Goal: Information Seeking & Learning: Learn about a topic

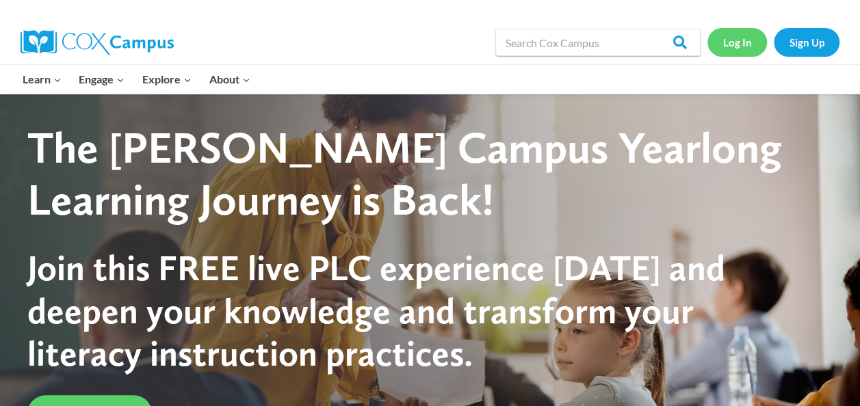
click at [726, 42] on link "Log In" at bounding box center [736, 42] width 59 height 28
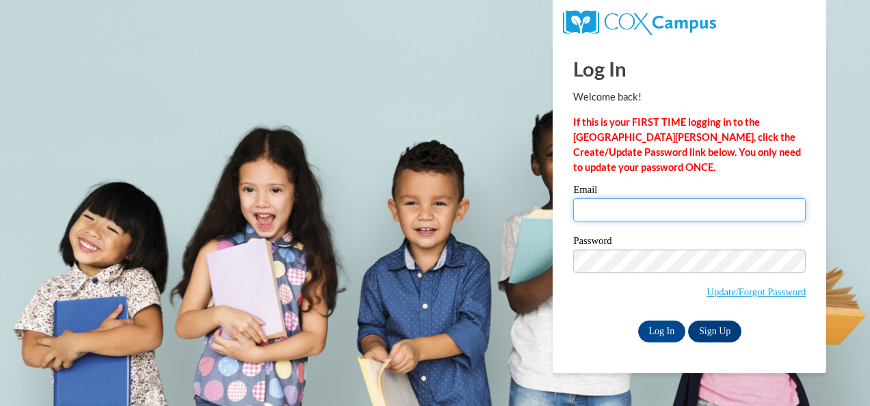
click at [676, 211] on input "Email" at bounding box center [689, 209] width 233 height 23
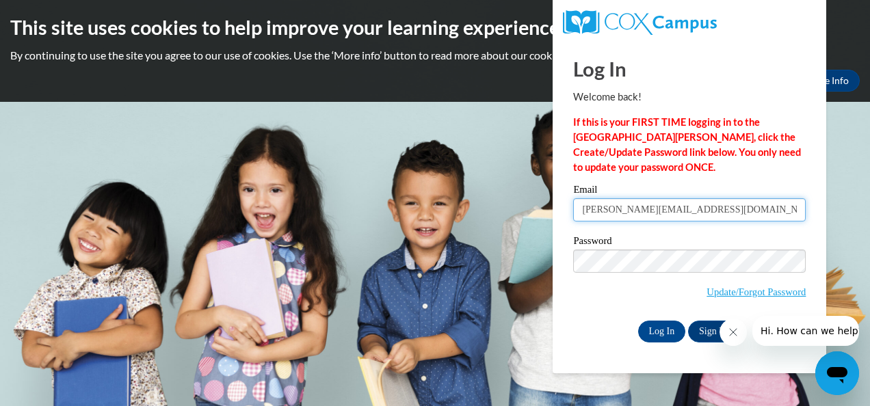
type input "wanda.jmontgomery@att.net"
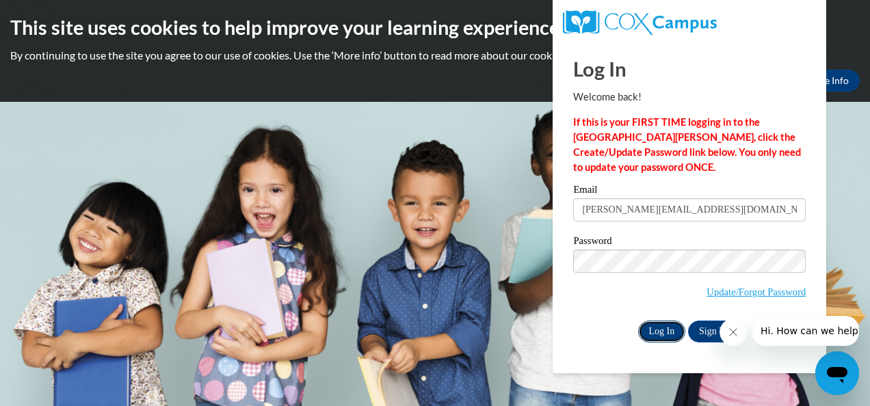
click at [672, 328] on input "Log In" at bounding box center [662, 332] width 48 height 22
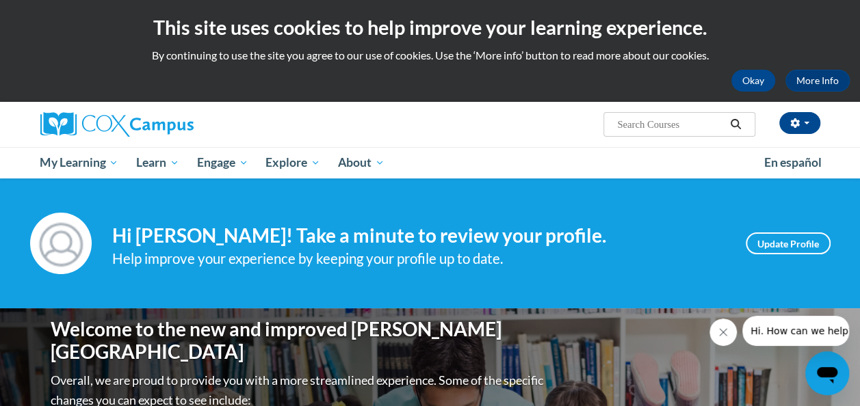
click at [730, 324] on button "Close message from company" at bounding box center [722, 332] width 27 height 27
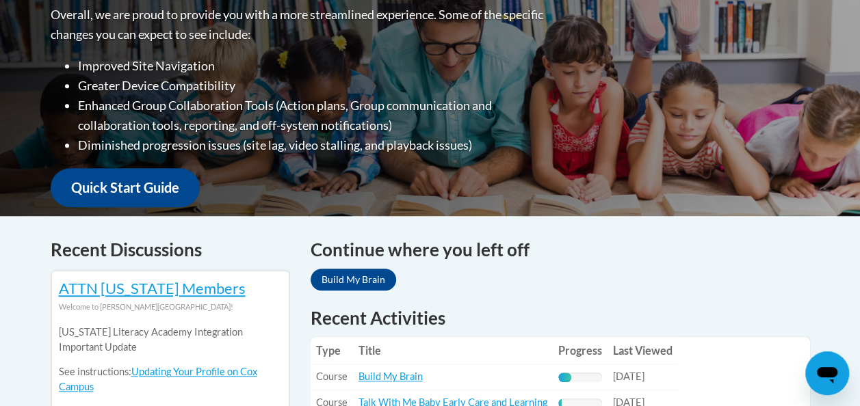
scroll to position [367, 0]
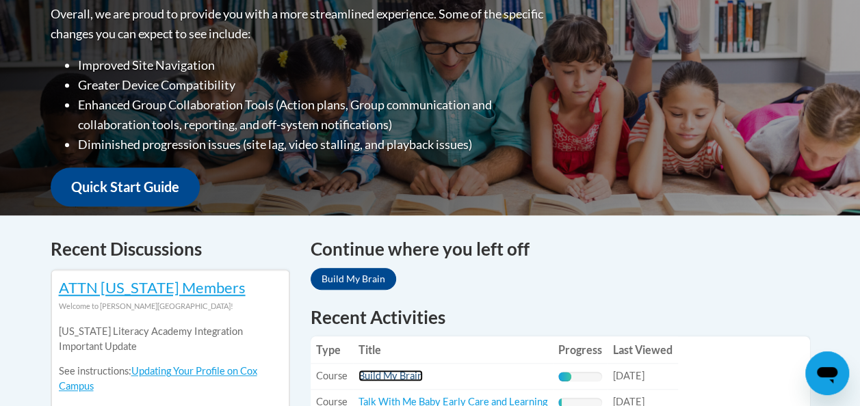
click at [364, 373] on link "Build My Brain" at bounding box center [390, 376] width 64 height 12
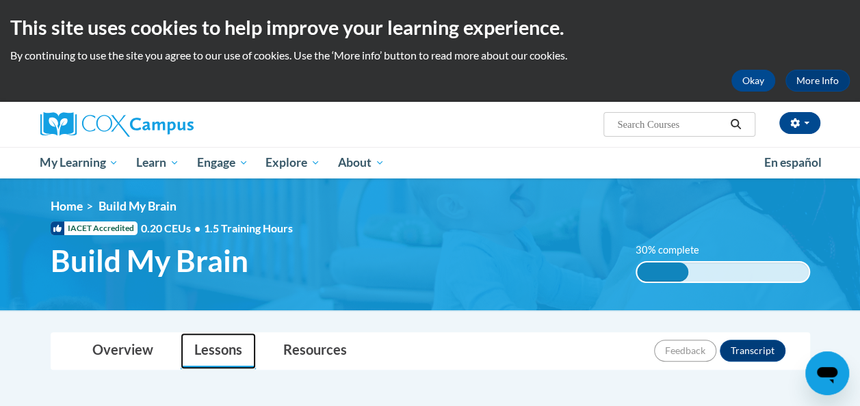
click at [215, 353] on link "Lessons" at bounding box center [218, 351] width 75 height 36
click at [213, 352] on link "Lessons" at bounding box center [218, 351] width 75 height 36
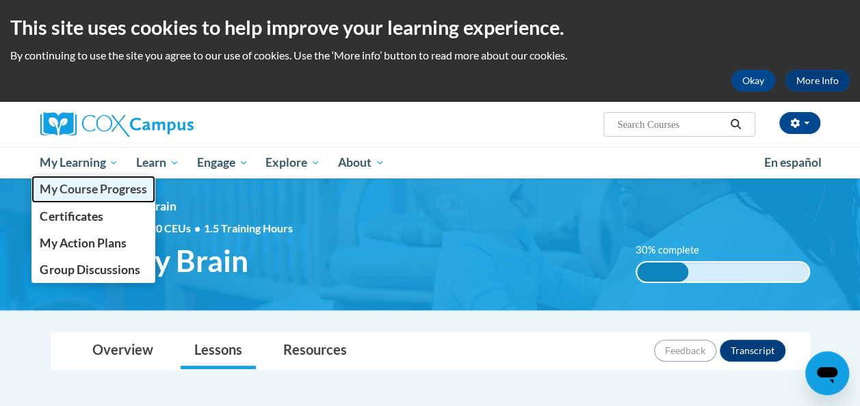
click at [81, 192] on span "My Course Progress" at bounding box center [93, 189] width 107 height 14
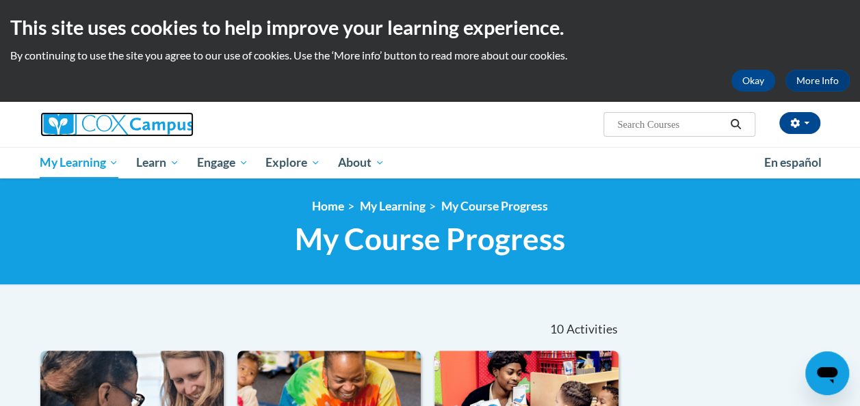
click at [71, 122] on img at bounding box center [116, 124] width 153 height 25
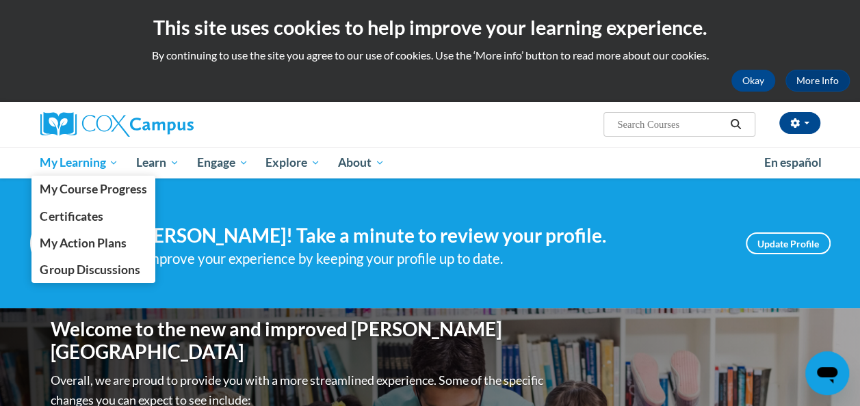
click at [80, 165] on span "My Learning" at bounding box center [79, 163] width 79 height 16
click at [72, 161] on span "My Learning" at bounding box center [79, 163] width 79 height 16
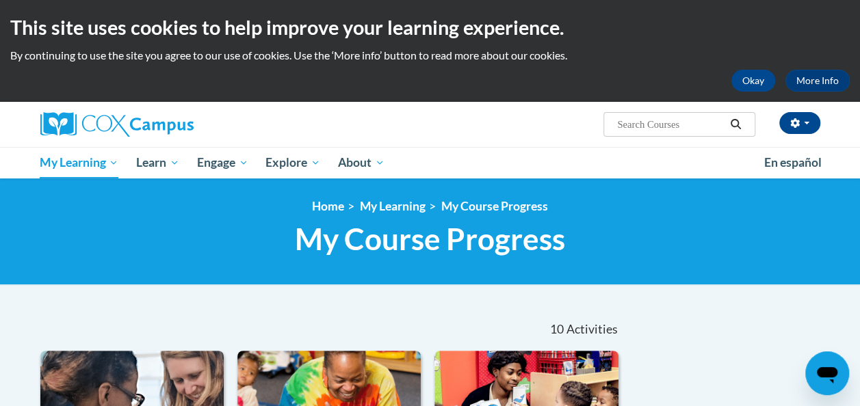
click at [256, 314] on nav "«« « 1-10 » »» 10 Activities CEUs" at bounding box center [330, 329] width 600 height 42
click at [390, 207] on link "My Learning" at bounding box center [393, 206] width 66 height 14
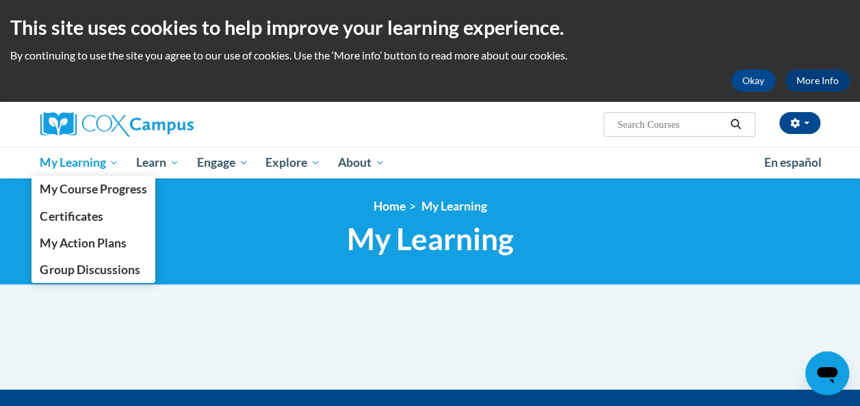
click at [78, 161] on span "My Learning" at bounding box center [79, 163] width 79 height 16
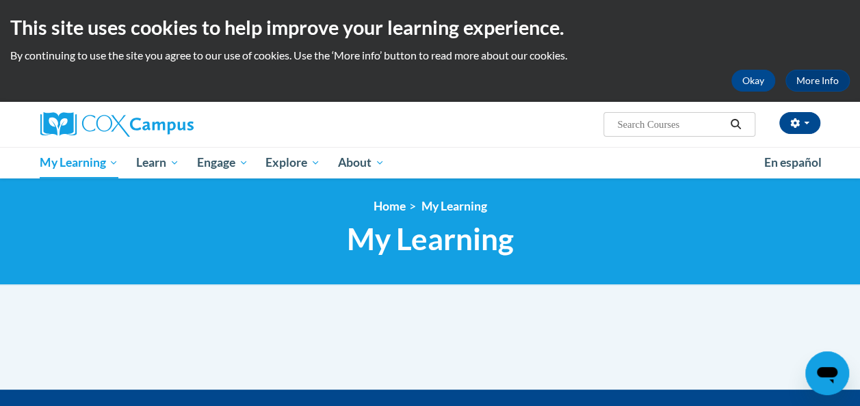
click at [737, 118] on button "Search" at bounding box center [735, 124] width 21 height 16
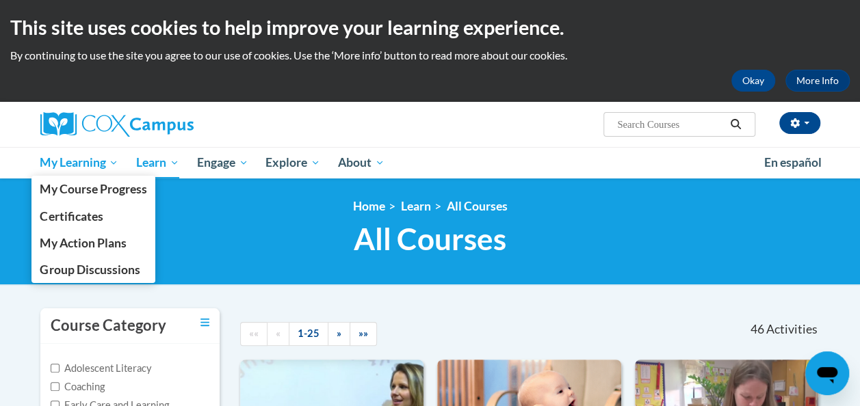
click at [73, 167] on span "My Learning" at bounding box center [79, 163] width 79 height 16
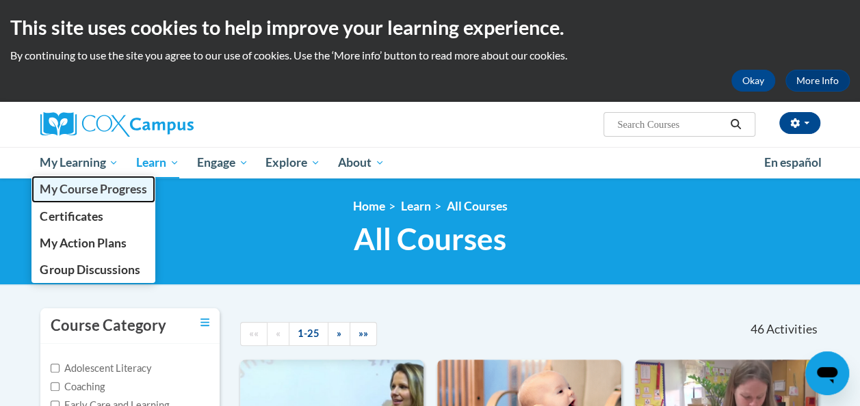
click at [77, 194] on span "My Course Progress" at bounding box center [93, 189] width 107 height 14
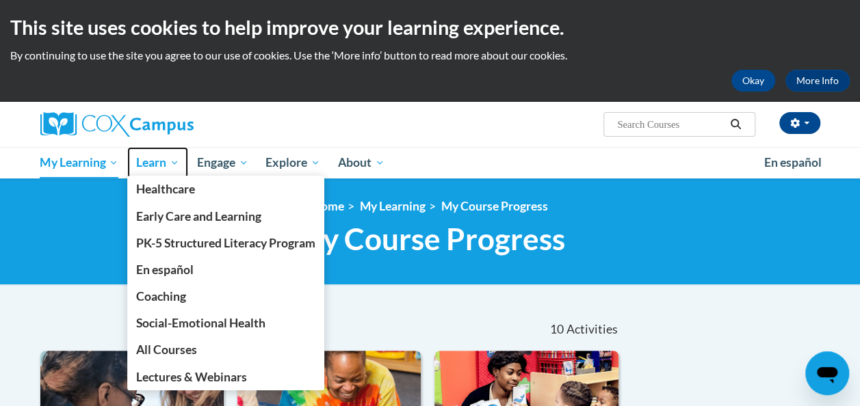
click at [153, 165] on span "Learn" at bounding box center [157, 163] width 43 height 16
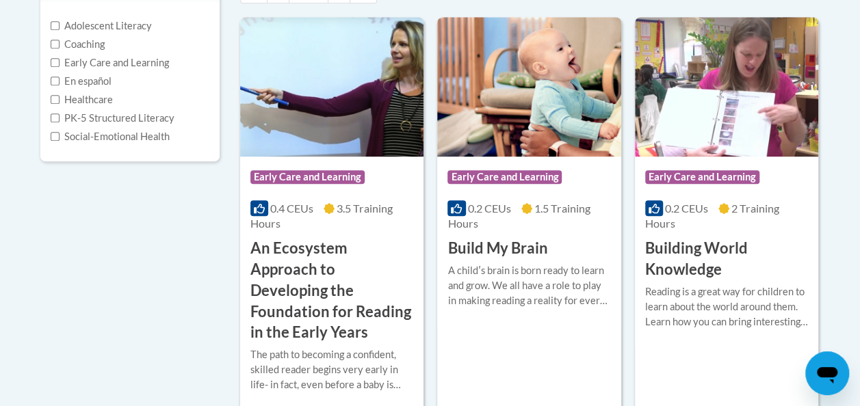
scroll to position [346, 0]
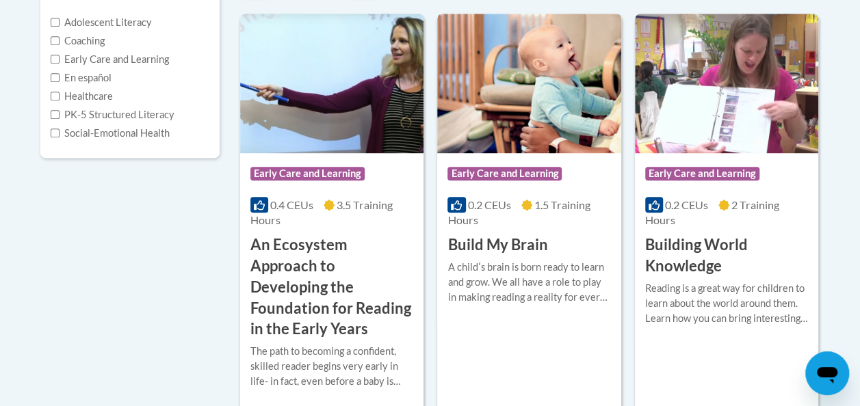
click at [464, 246] on h3 "Build My Brain" at bounding box center [497, 245] width 100 height 21
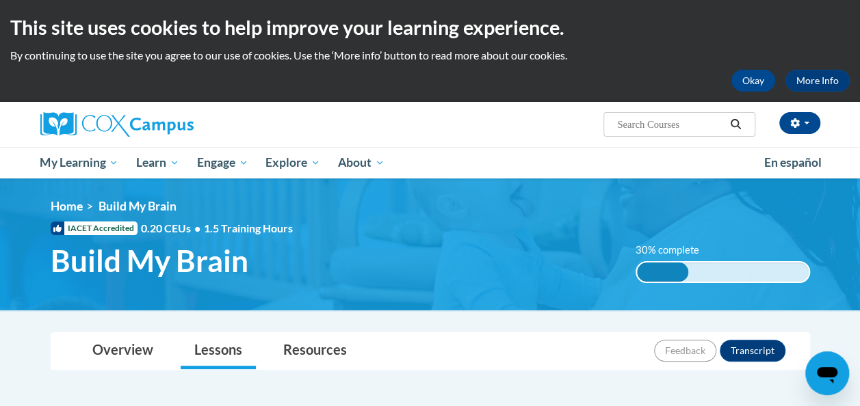
click at [135, 261] on span "Build My Brain" at bounding box center [150, 261] width 198 height 36
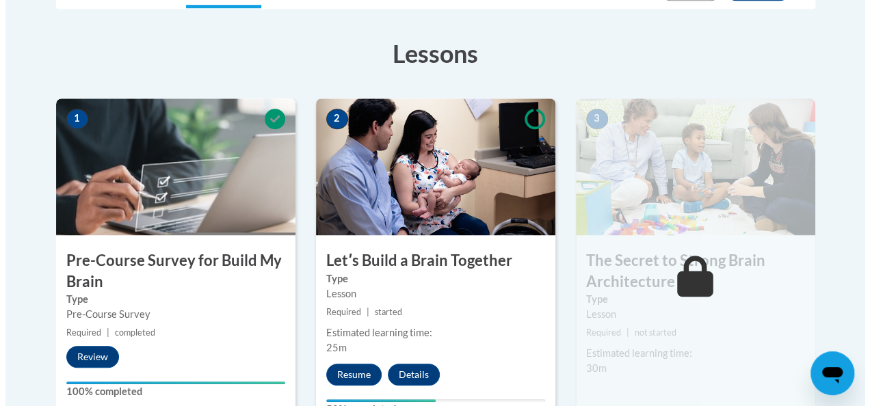
scroll to position [367, 0]
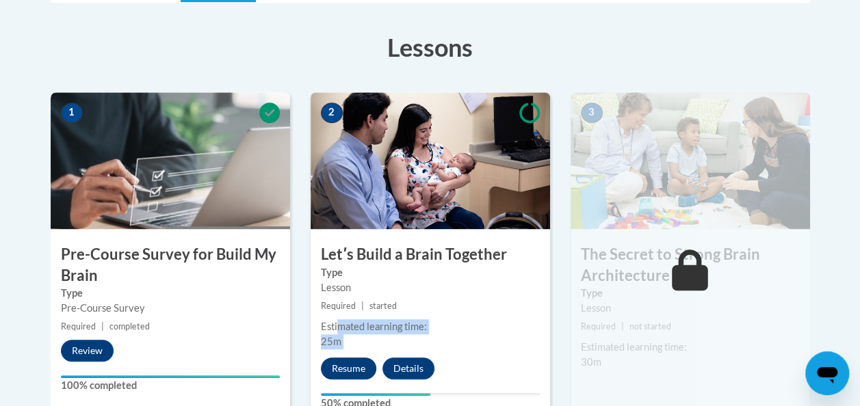
drag, startPoint x: 341, startPoint y: 330, endPoint x: 345, endPoint y: 366, distance: 36.5
click at [345, 366] on div "2 Letʹs Build a Brain Together Type Lesson Required | started Estimated learnin…" at bounding box center [429, 258] width 239 height 332
click at [345, 366] on button "Resume" at bounding box center [348, 369] width 55 height 22
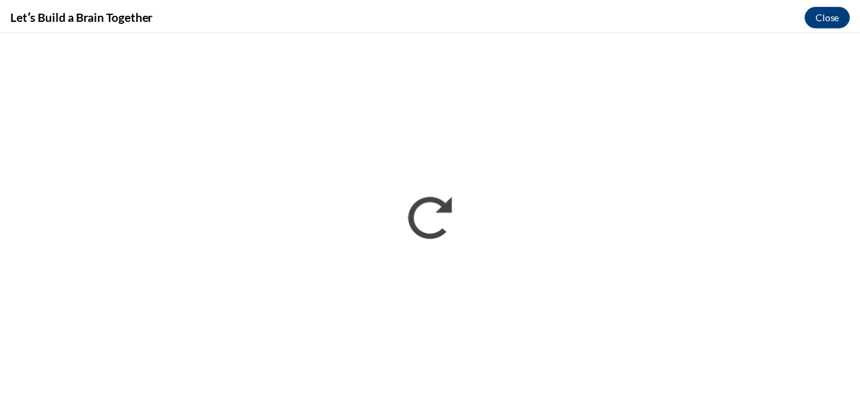
scroll to position [0, 0]
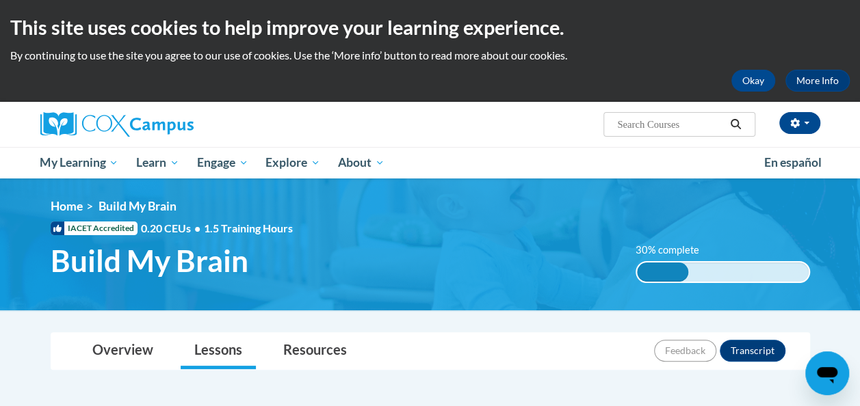
click at [525, 363] on div "Overview Lessons Resources Feedback Transcript" at bounding box center [430, 351] width 737 height 36
click at [789, 249] on div "30% complete 30% complete 0.001%" at bounding box center [722, 263] width 195 height 40
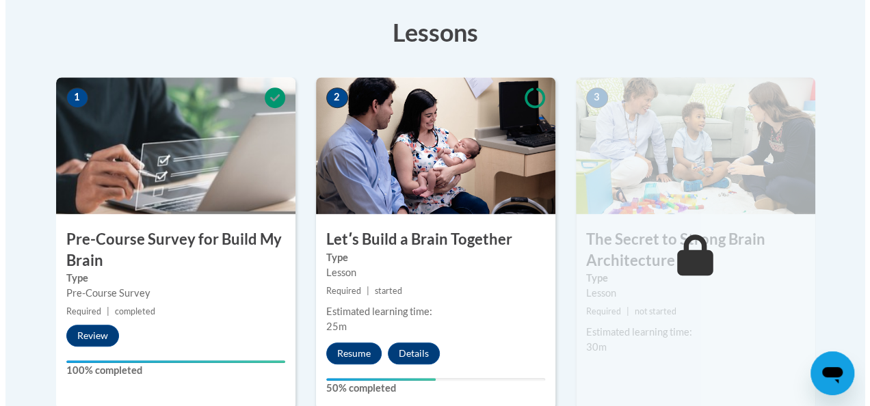
scroll to position [408, 0]
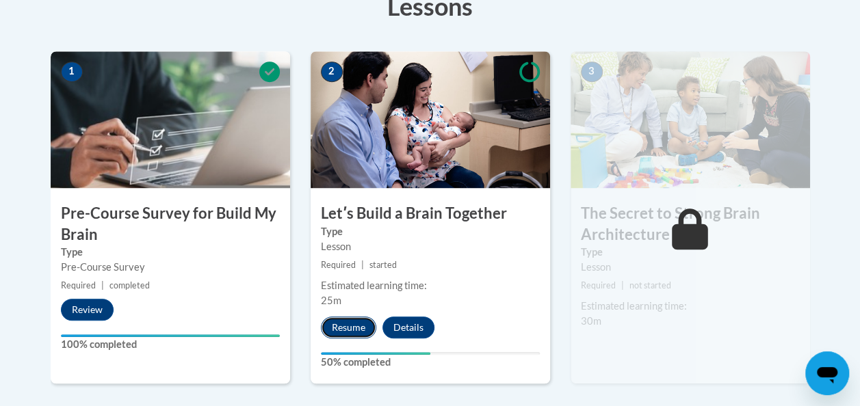
click at [349, 324] on button "Resume" at bounding box center [348, 328] width 55 height 22
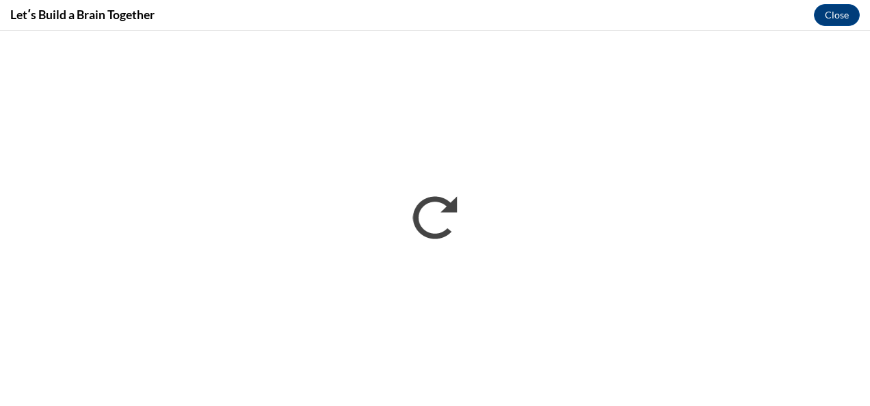
scroll to position [0, 0]
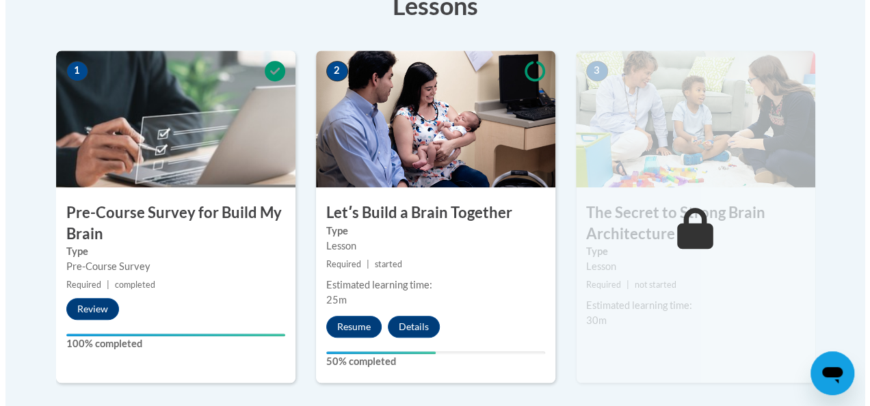
scroll to position [410, 0]
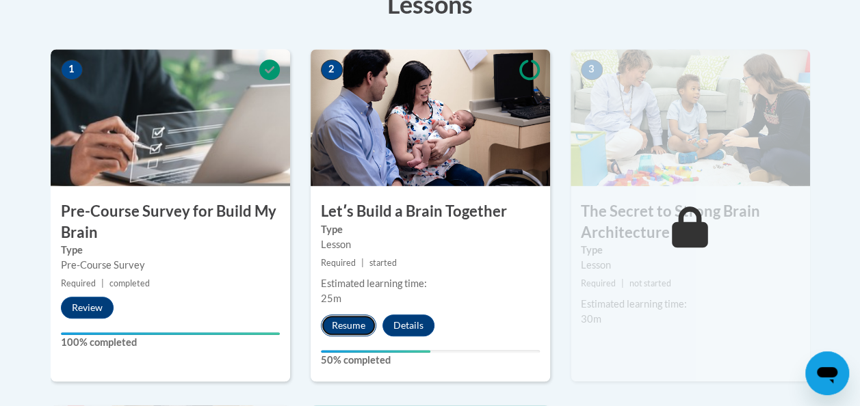
click at [339, 317] on button "Resume" at bounding box center [348, 326] width 55 height 22
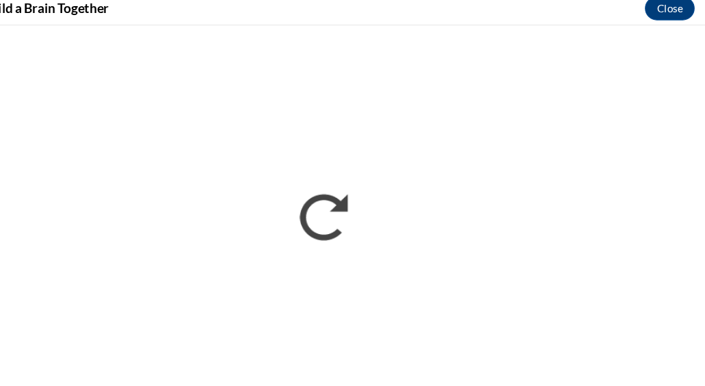
click at [202, 21] on div "Letʹs Build a Brain Together Close" at bounding box center [352, 15] width 705 height 31
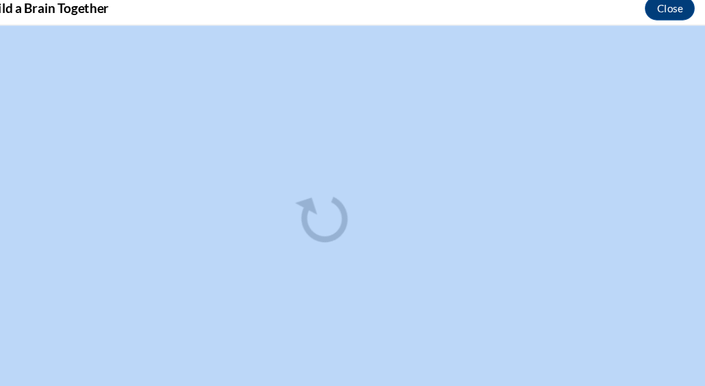
click at [202, 21] on div "Letʹs Build a Brain Together Close" at bounding box center [352, 15] width 705 height 31
click at [224, 12] on div "Letʹs Build a Brain Together Close" at bounding box center [352, 15] width 705 height 31
click at [226, 16] on div "Letʹs Build a Brain Together Close" at bounding box center [352, 15] width 705 height 31
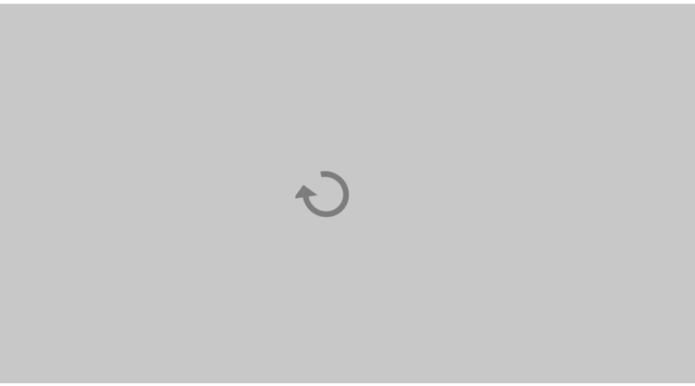
scroll to position [410, 0]
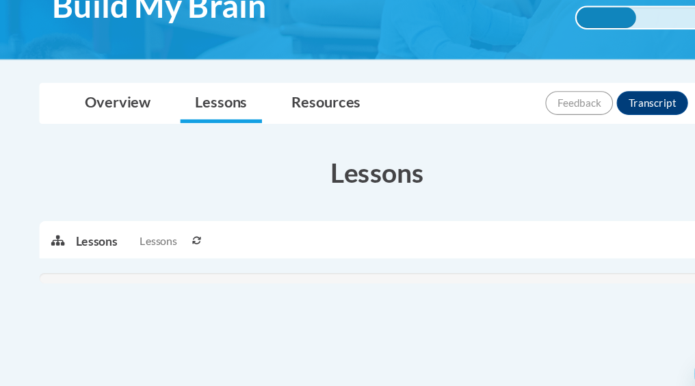
scroll to position [248, 0]
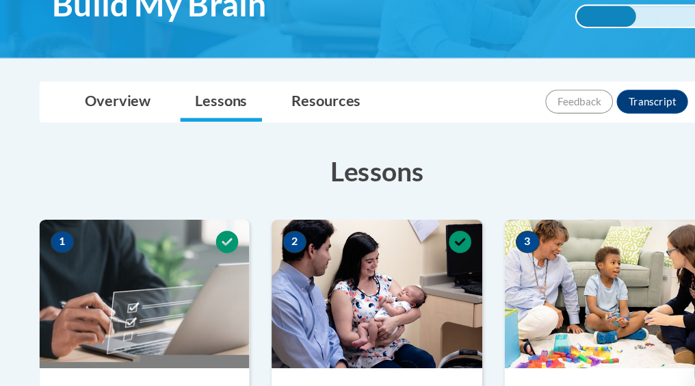
click at [354, 302] on img at bounding box center [347, 280] width 194 height 137
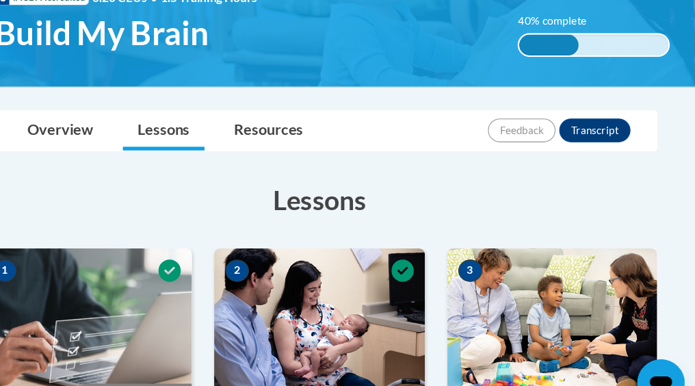
scroll to position [230, 0]
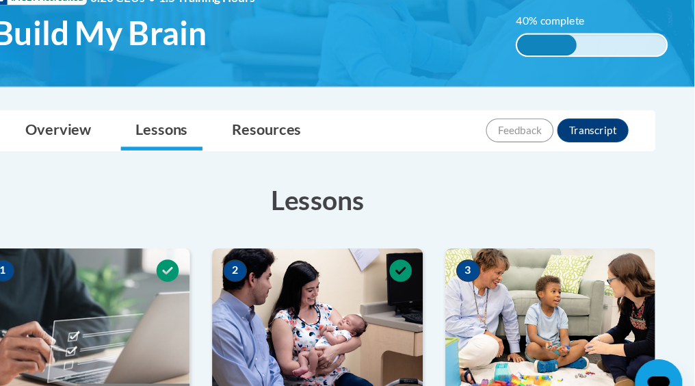
click at [577, 262] on img at bounding box center [562, 297] width 194 height 137
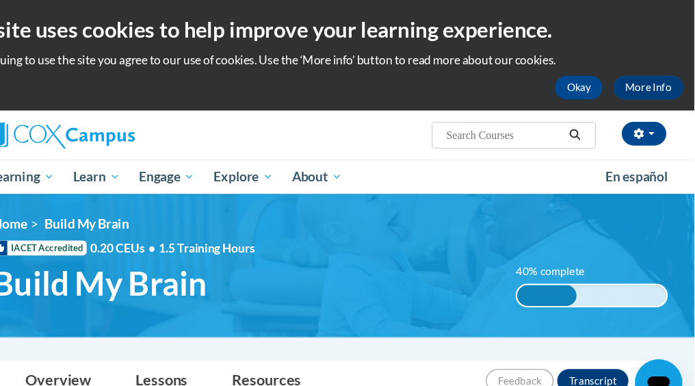
click at [457, 153] on ul "My Learning My Learning My Course Progress Certificates My Action Plans Group D…" at bounding box center [310, 162] width 587 height 31
click at [118, 272] on span "Build My Brain" at bounding box center [147, 261] width 198 height 36
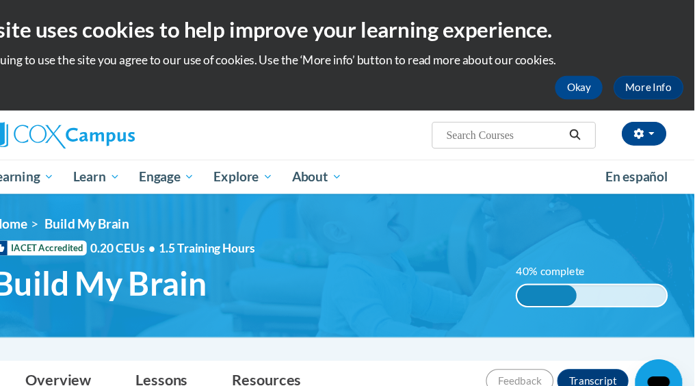
click at [395, 153] on ul "My Learning My Learning My Course Progress Certificates My Action Plans Group D…" at bounding box center [310, 162] width 587 height 31
click at [397, 226] on div "<en>Home</en><fr>Accueil</fr><de>Zuhause</de><it>Casa</it><es>Casa</es><pt>Casa…" at bounding box center [358, 244] width 663 height 91
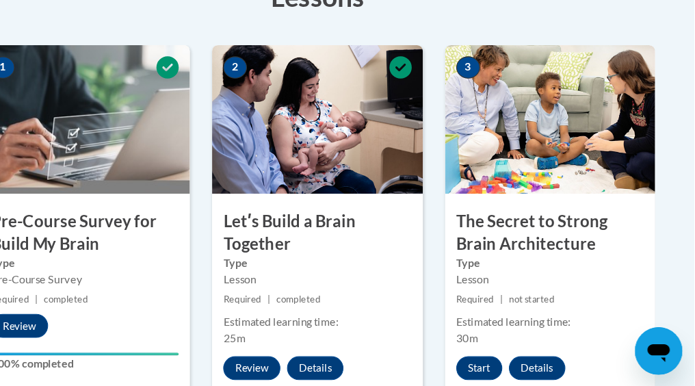
click at [430, 88] on icon at bounding box center [424, 91] width 21 height 21
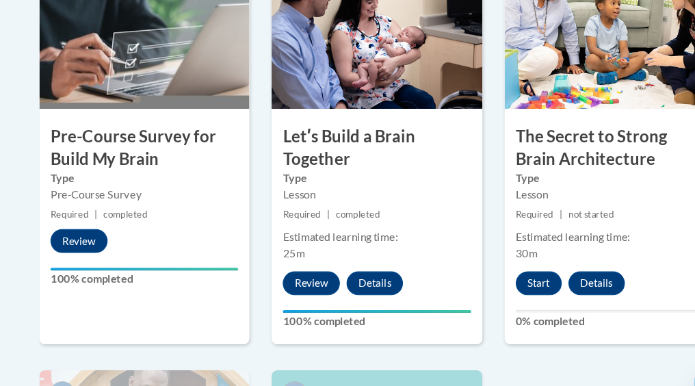
scroll to position [495, 0]
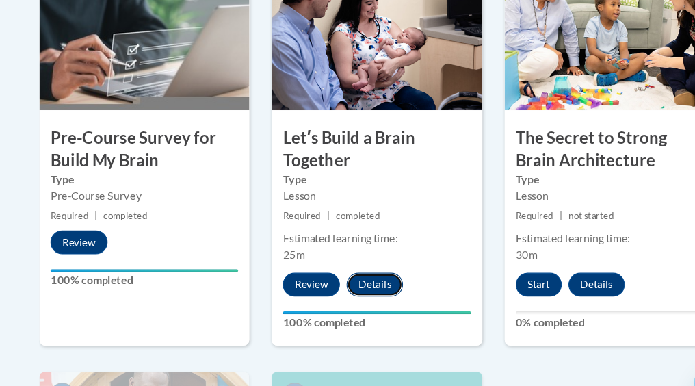
click at [338, 263] on button "Details" at bounding box center [345, 262] width 52 height 22
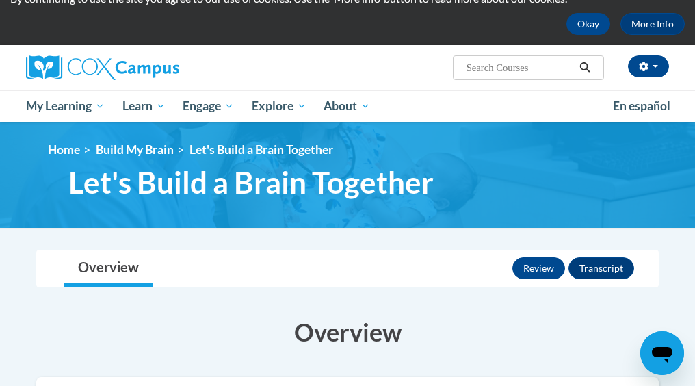
scroll to position [59, 0]
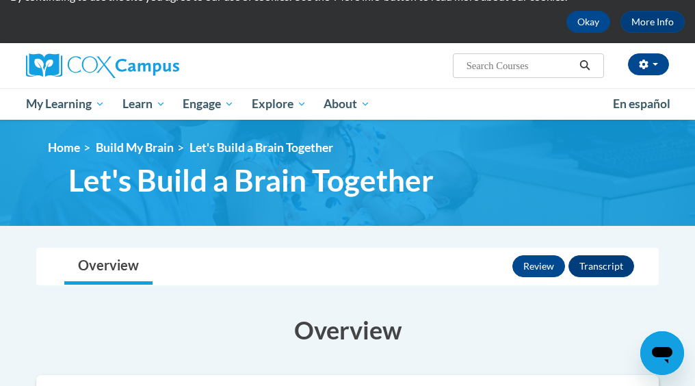
click at [375, 273] on div "Overview Lessons Review Transcript" at bounding box center [347, 266] width 600 height 36
drag, startPoint x: 318, startPoint y: 308, endPoint x: 209, endPoint y: 324, distance: 110.0
click at [209, 324] on h3 "Overview" at bounding box center [347, 330] width 622 height 34
click at [202, 252] on div "Overview Lessons Review Transcript" at bounding box center [347, 266] width 600 height 36
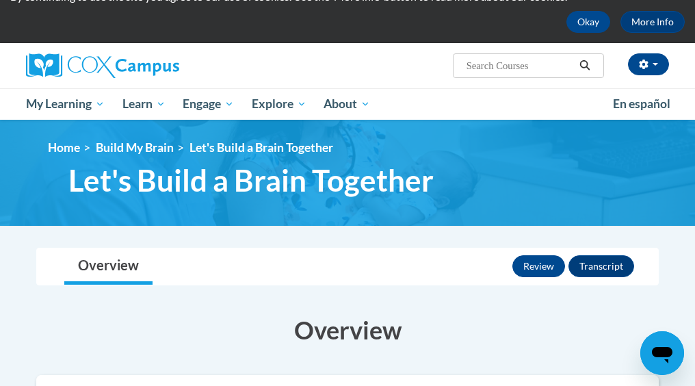
drag, startPoint x: 202, startPoint y: 252, endPoint x: 197, endPoint y: 291, distance: 39.4
drag, startPoint x: 197, startPoint y: 291, endPoint x: 55, endPoint y: 273, distance: 143.4
click at [55, 273] on div "Overview Lessons Review Transcript" at bounding box center [347, 266] width 600 height 36
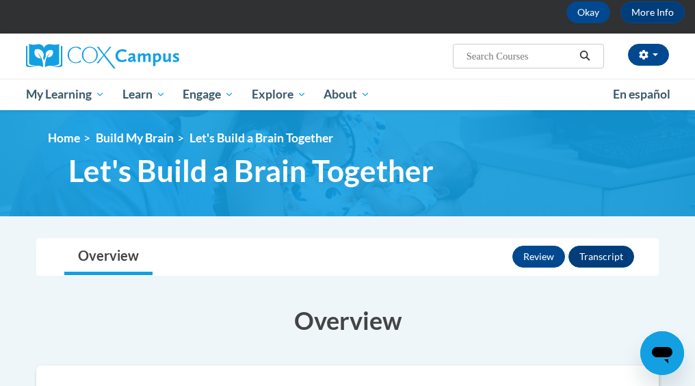
click at [298, 201] on img at bounding box center [347, 163] width 695 height 106
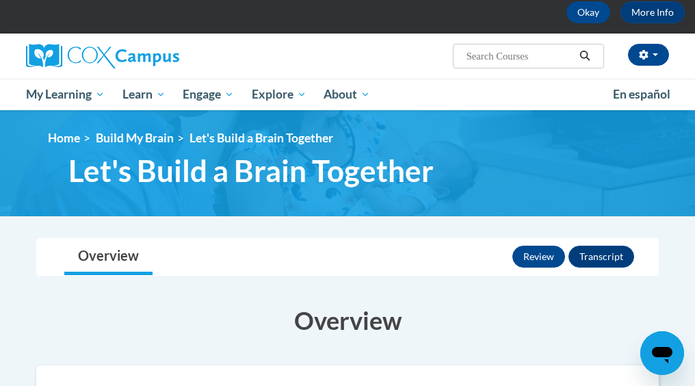
drag, startPoint x: 298, startPoint y: 201, endPoint x: 310, endPoint y: 204, distance: 12.1
click at [310, 204] on img at bounding box center [347, 163] width 695 height 106
click at [269, 308] on h3 "Overview" at bounding box center [347, 320] width 622 height 34
click at [272, 303] on h3 "Overview" at bounding box center [347, 320] width 622 height 34
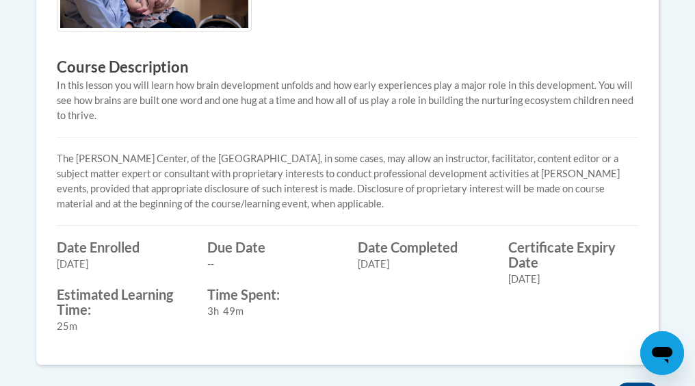
scroll to position [538, 0]
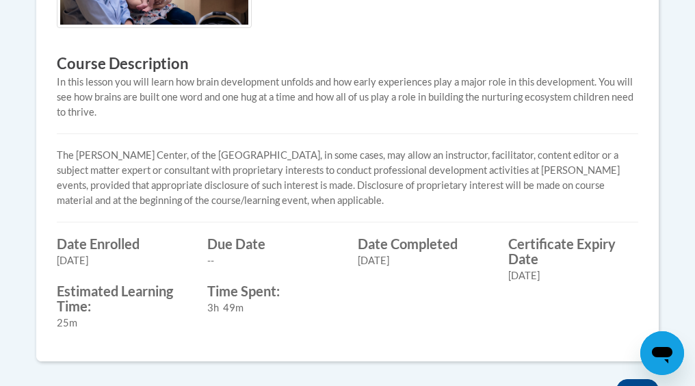
click at [272, 303] on div "3h 49m" at bounding box center [272, 307] width 130 height 15
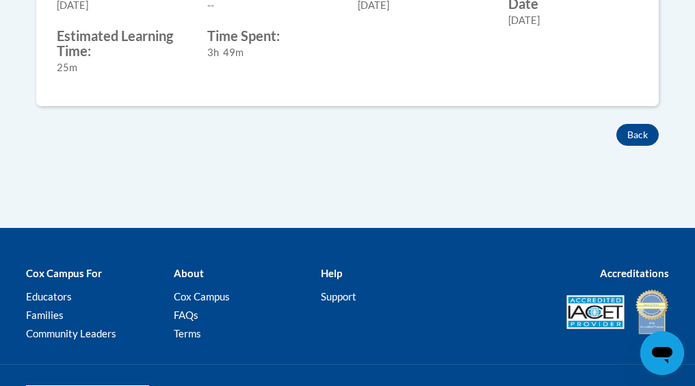
scroll to position [857, 0]
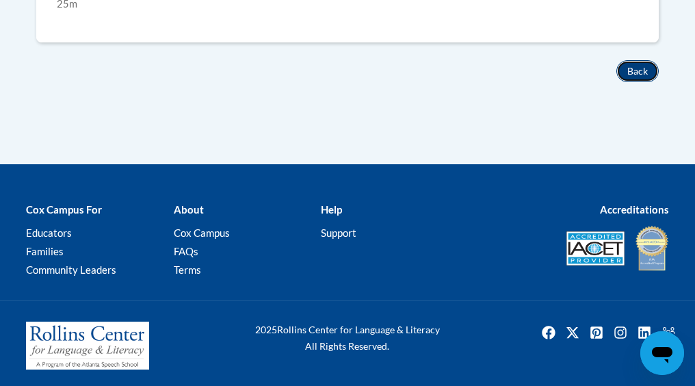
click at [624, 64] on button "Back" at bounding box center [637, 71] width 42 height 22
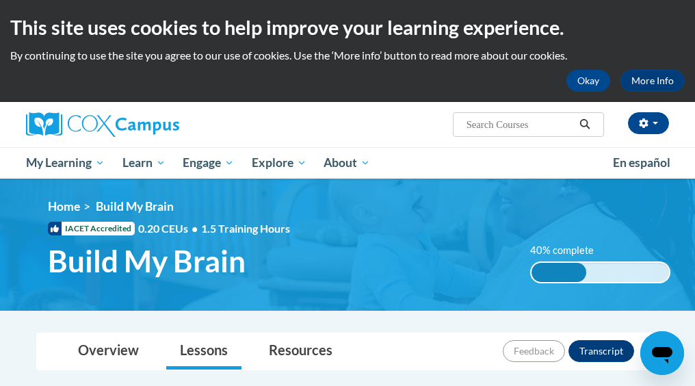
click at [583, 119] on icon "Search" at bounding box center [585, 124] width 12 height 10
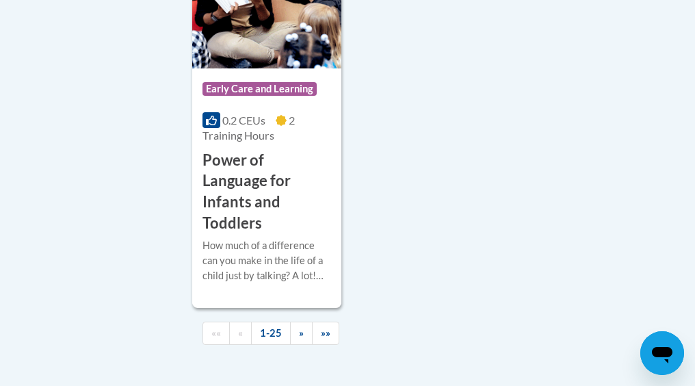
scroll to position [3744, 0]
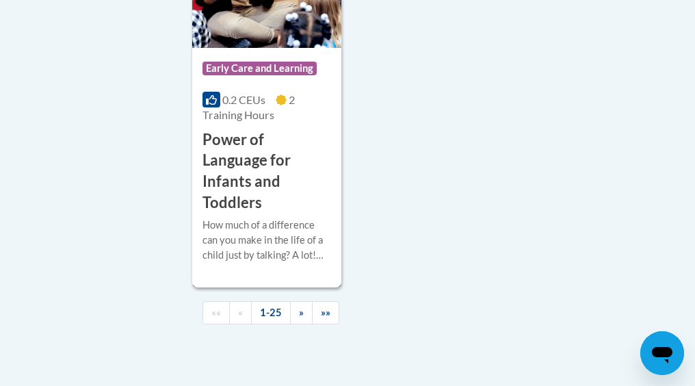
click at [243, 148] on h3 "Power of Language for Infants and Toddlers" at bounding box center [266, 171] width 129 height 84
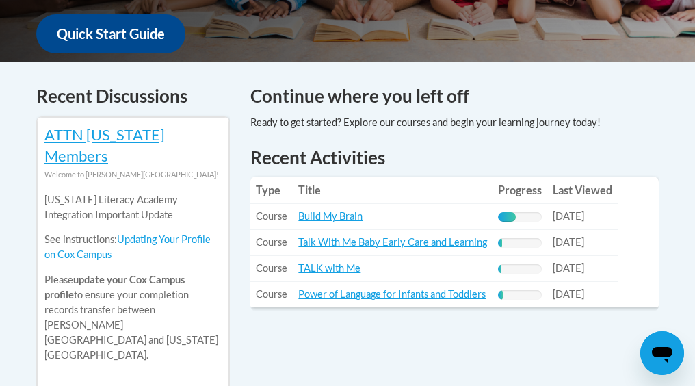
scroll to position [534, 0]
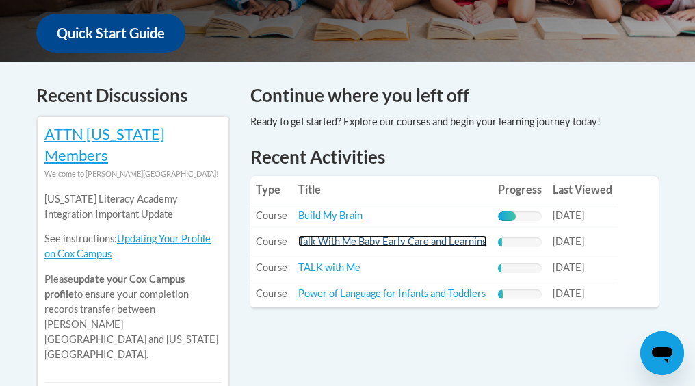
click at [314, 237] on link "Talk With Me Baby Early Care and Learning" at bounding box center [392, 241] width 189 height 12
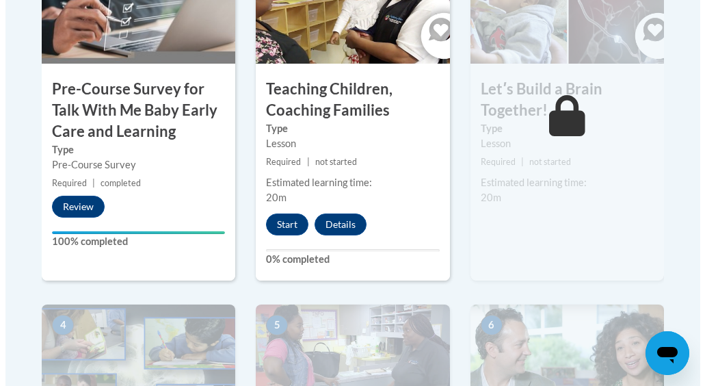
scroll to position [555, 0]
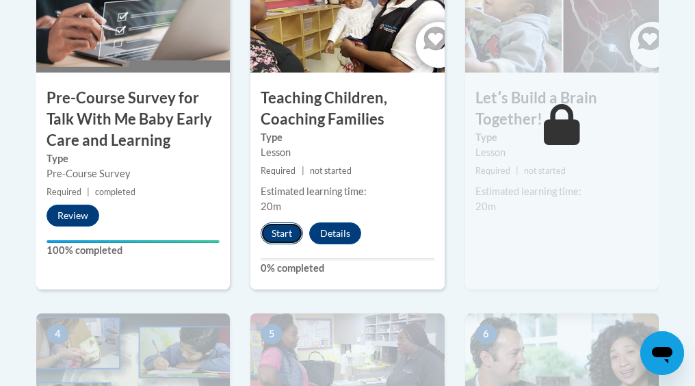
click at [280, 232] on button "Start" at bounding box center [282, 233] width 42 height 22
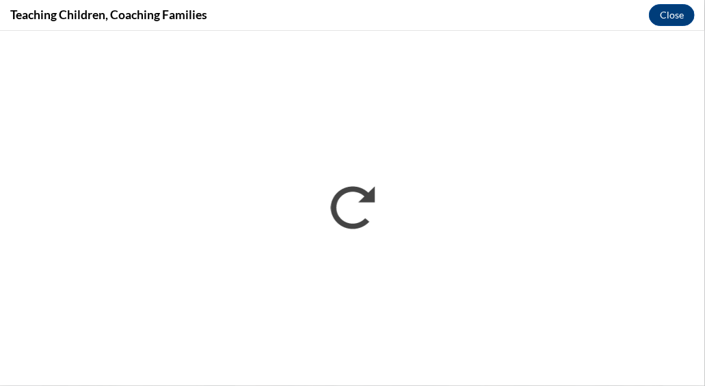
scroll to position [0, 0]
click at [276, 14] on div "Teaching Children, Coaching Families Close" at bounding box center [352, 15] width 705 height 31
click at [395, 18] on div "Teaching Children, Coaching Families Close" at bounding box center [352, 15] width 705 height 31
click at [386, 8] on div "Teaching Children, Coaching Families Close" at bounding box center [352, 15] width 705 height 31
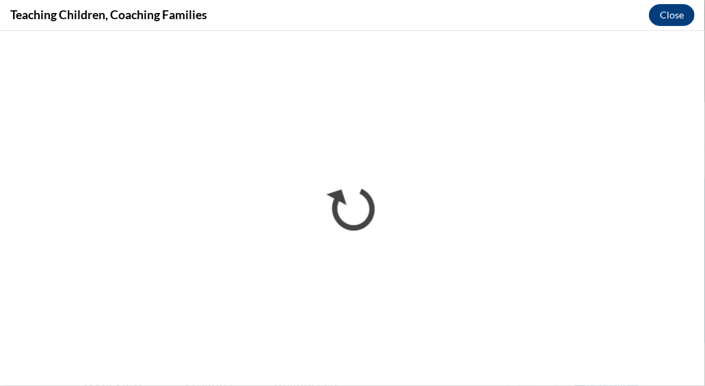
click at [386, 8] on div "Teaching Children, Coaching Families Close" at bounding box center [352, 15] width 705 height 31
click at [502, 12] on div "Teaching Children, Coaching Families Close" at bounding box center [352, 15] width 705 height 31
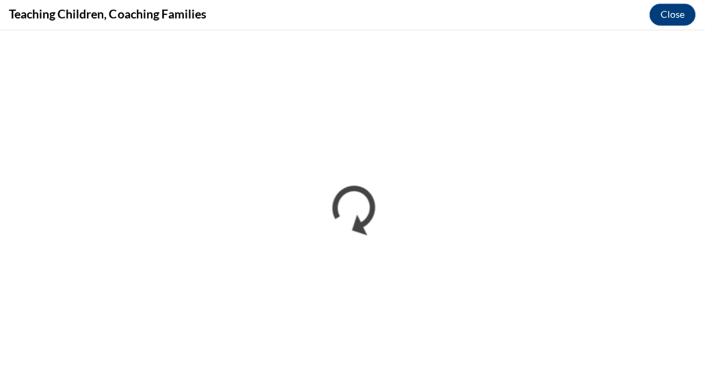
click at [310, 14] on div "Teaching Children, Coaching Families Close" at bounding box center [352, 15] width 705 height 31
drag, startPoint x: 394, startPoint y: 18, endPoint x: 352, endPoint y: 5, distance: 43.5
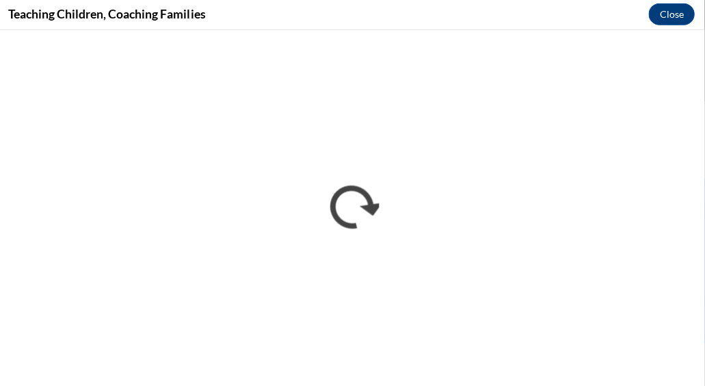
click at [401, 18] on div "Teaching Children, Coaching Families Close" at bounding box center [352, 15] width 705 height 31
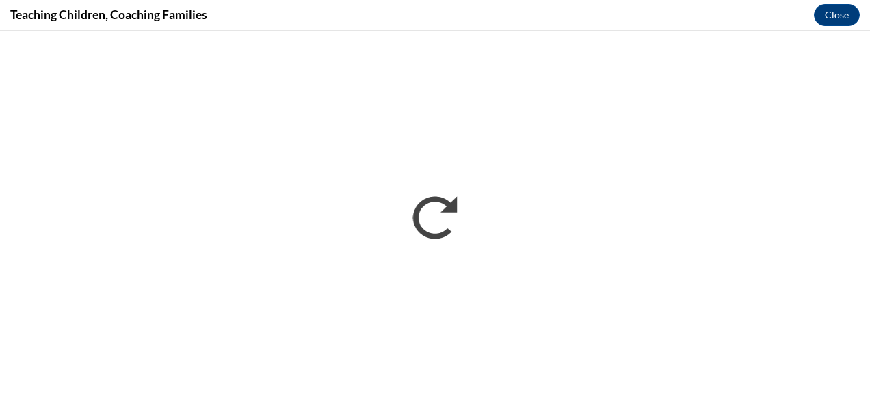
click at [680, 8] on div "Teaching Children, Coaching Families Close" at bounding box center [435, 15] width 870 height 31
click at [680, 3] on div "Teaching Children, Coaching Families Close" at bounding box center [435, 15] width 870 height 31
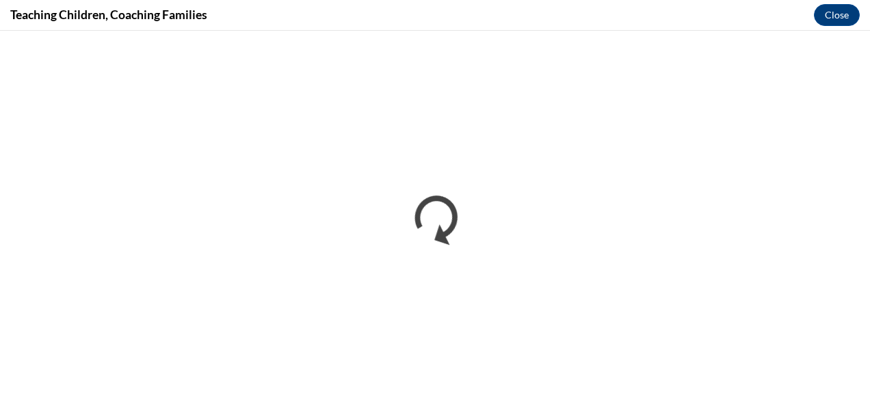
click at [680, 3] on div "Teaching Children, Coaching Families Close" at bounding box center [435, 15] width 870 height 31
click at [7, 2] on div "Teaching Children, Coaching Families Close" at bounding box center [435, 15] width 870 height 31
click at [590, 16] on div "Teaching Children, Coaching Families Close" at bounding box center [435, 15] width 870 height 31
